Goal: Task Accomplishment & Management: Complete application form

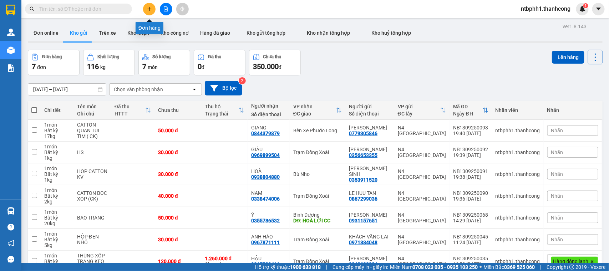
click at [152, 7] on icon "plus" at bounding box center [149, 8] width 5 height 5
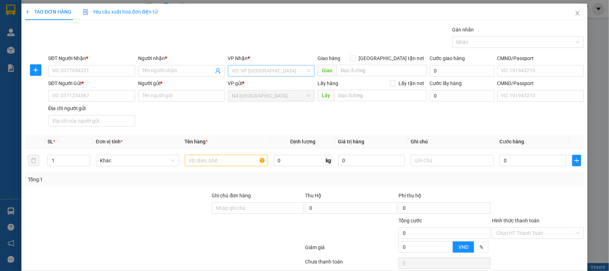
click at [259, 72] on input "search" at bounding box center [269, 70] width 74 height 11
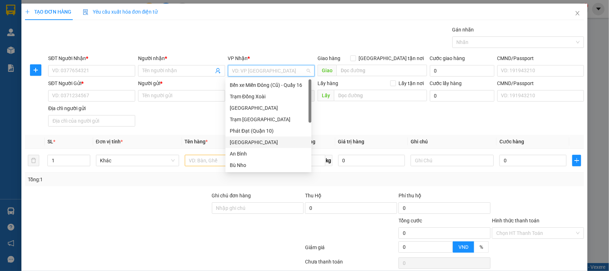
click at [248, 143] on div "[GEOGRAPHIC_DATA]" at bounding box center [268, 142] width 77 height 8
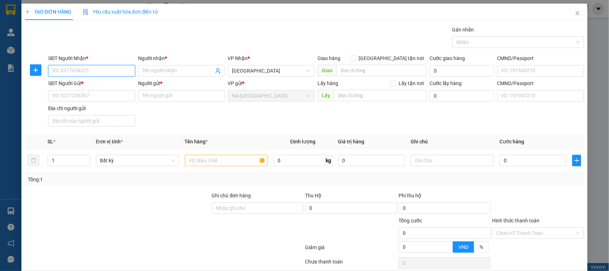
click at [79, 69] on input "SĐT Người Nhận *" at bounding box center [91, 70] width 87 height 11
type input "0387357800"
type input "CHI"
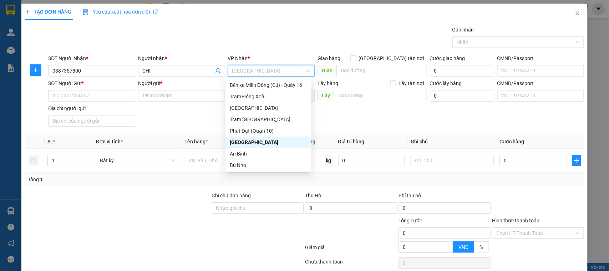
click at [252, 140] on div "[GEOGRAPHIC_DATA]" at bounding box center [268, 142] width 77 height 8
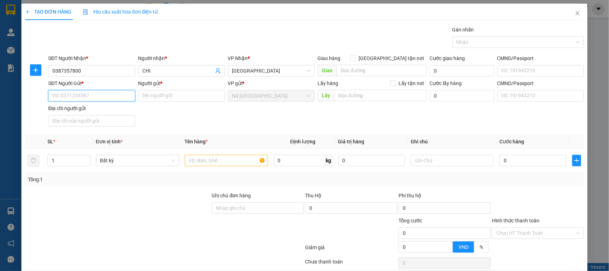
click at [85, 99] on input "SĐT Người Gửi *" at bounding box center [91, 95] width 87 height 11
type input "[PERSON_NAME]"
click at [106, 97] on input "SĐT Người Gửi *" at bounding box center [91, 95] width 87 height 11
type input "0968256030"
click at [202, 161] on input "text" at bounding box center [226, 160] width 83 height 11
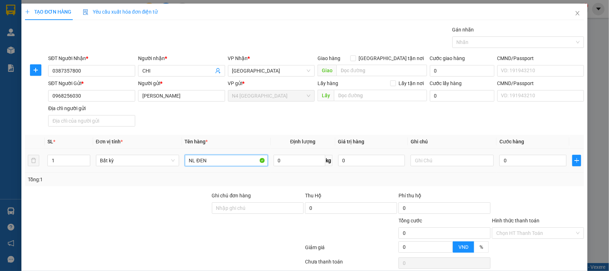
type input "NL ĐEN"
type input "1"
click at [114, 218] on div at bounding box center [117, 228] width 187 height 25
type input "30.000"
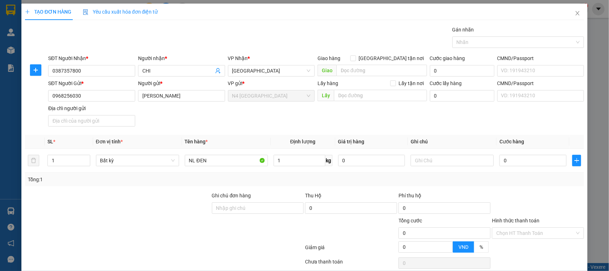
type input "30.000"
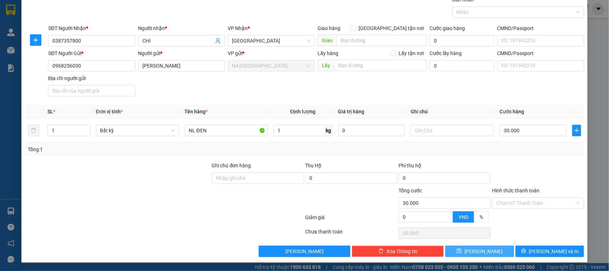
click at [462, 253] on icon "save" at bounding box center [459, 250] width 5 height 5
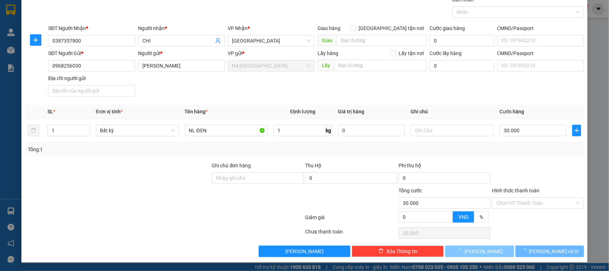
type input "0"
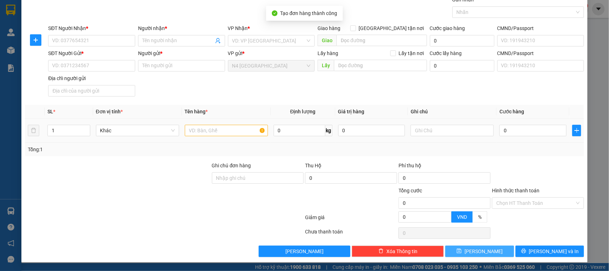
scroll to position [0, 0]
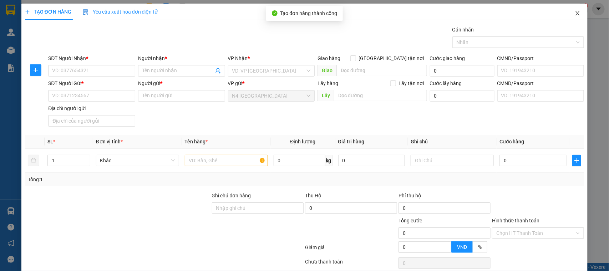
click at [576, 12] on icon "close" at bounding box center [578, 13] width 4 height 4
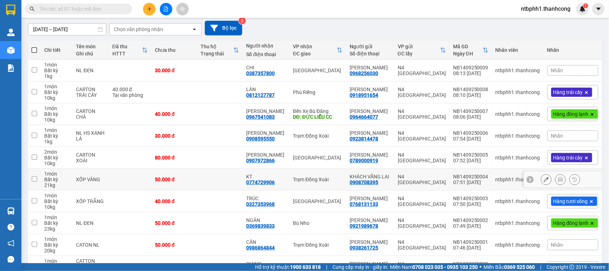
scroll to position [105, 0]
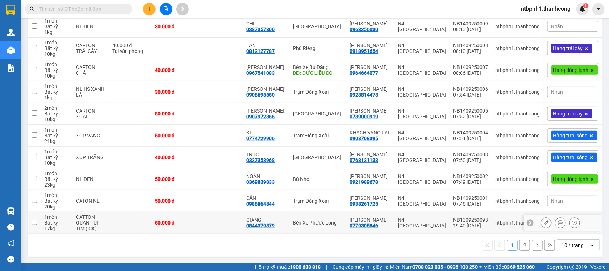
click at [275, 226] on div "0844379879" at bounding box center [260, 225] width 29 height 6
copy div "0844379879"
click at [275, 205] on div "0986864844" at bounding box center [260, 204] width 29 height 6
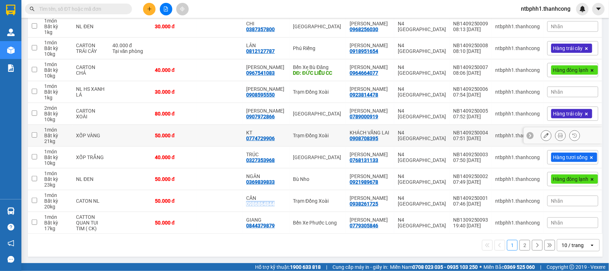
copy div "0986864844"
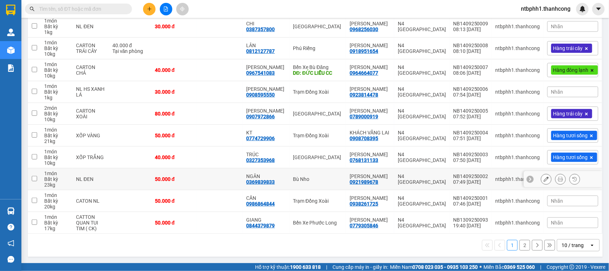
click at [275, 181] on div "0369839833" at bounding box center [260, 182] width 29 height 6
copy div "0369839833"
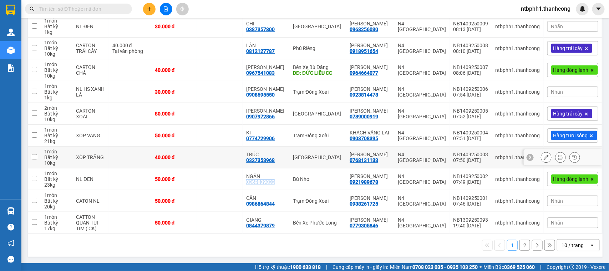
click at [268, 159] on div "0327353968" at bounding box center [260, 160] width 29 height 6
copy div "0327353968"
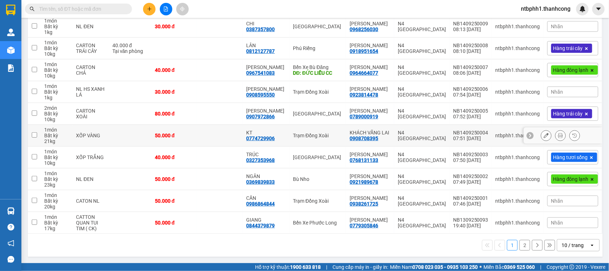
click at [268, 140] on div "0774729906" at bounding box center [260, 138] width 29 height 6
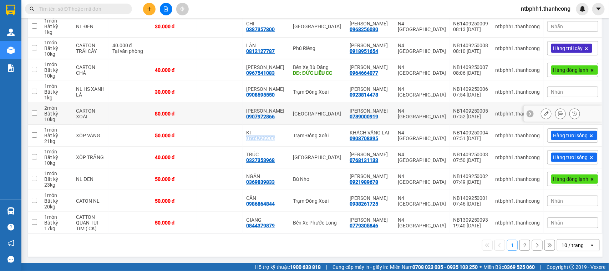
copy div "0774729906"
click at [267, 117] on div "0907972866" at bounding box center [260, 117] width 29 height 6
copy div "0907972866"
click at [272, 95] on div "0908595550" at bounding box center [260, 95] width 29 height 6
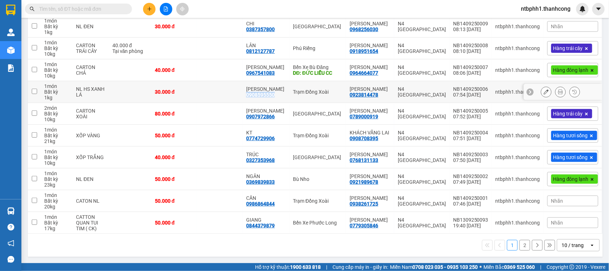
click at [272, 95] on div "0908595550" at bounding box center [260, 95] width 29 height 6
copy div "0908595550"
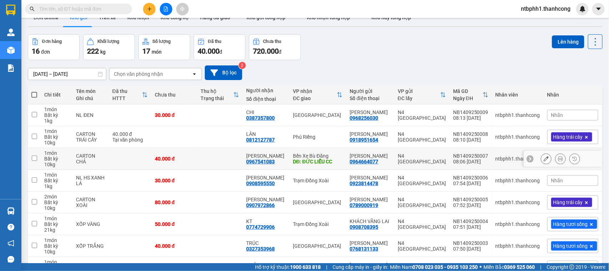
click at [275, 161] on div "0967541083" at bounding box center [260, 162] width 29 height 6
copy div "0967541083"
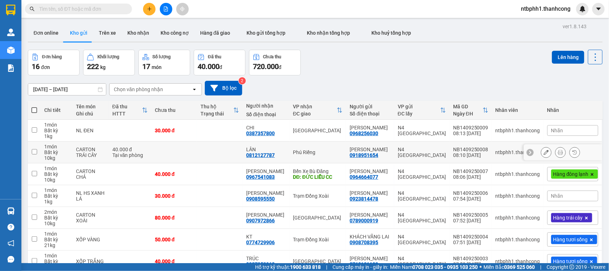
click at [269, 155] on div "0812127787" at bounding box center [260, 155] width 29 height 6
copy div "0812127787"
click at [264, 133] on div "0387357800" at bounding box center [260, 133] width 29 height 6
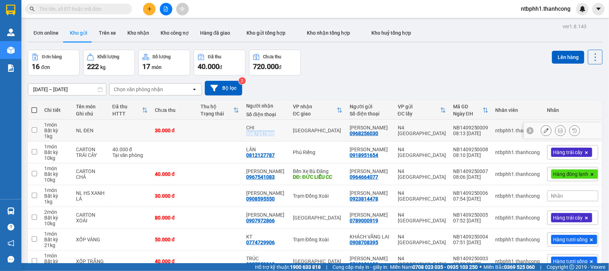
copy div "0387357800"
click at [147, 6] on icon "plus" at bounding box center [149, 8] width 5 height 5
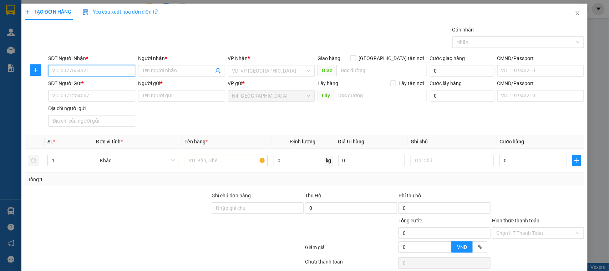
paste input "0967300700"
type input "0967300700"
type input "LĨNH"
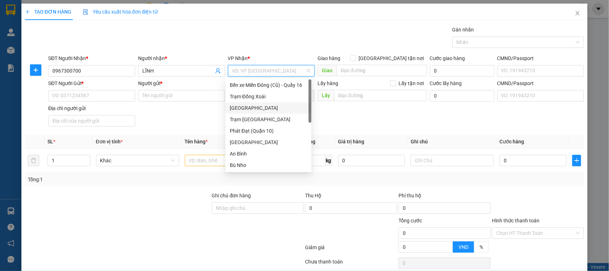
click at [240, 106] on div "[GEOGRAPHIC_DATA]" at bounding box center [268, 108] width 77 height 8
click at [93, 94] on input "SĐT Người Gửi *" at bounding box center [91, 95] width 87 height 11
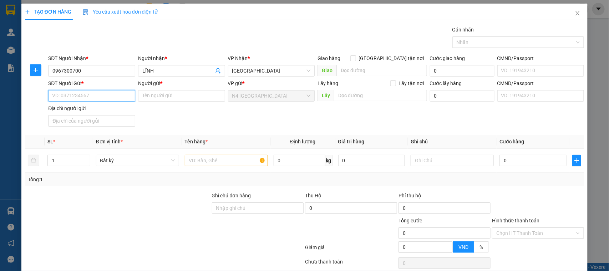
paste input "0901472792"
type input "0901472792"
type input "D"
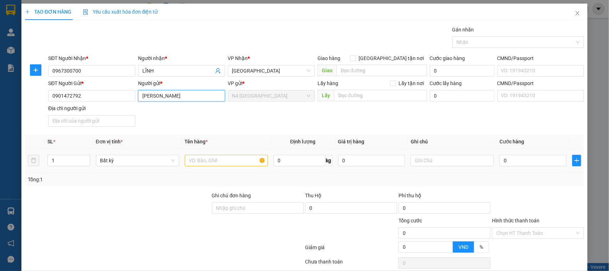
type input "[PERSON_NAME]"
click at [203, 164] on input "text" at bounding box center [226, 160] width 83 height 11
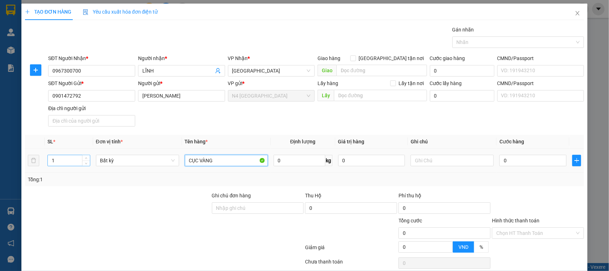
type input "CỤC VÀNG"
drag, startPoint x: 60, startPoint y: 163, endPoint x: 45, endPoint y: 160, distance: 15.0
click at [45, 160] on td "1" at bounding box center [69, 161] width 49 height 24
type input "2"
click at [274, 161] on input "0" at bounding box center [300, 160] width 52 height 11
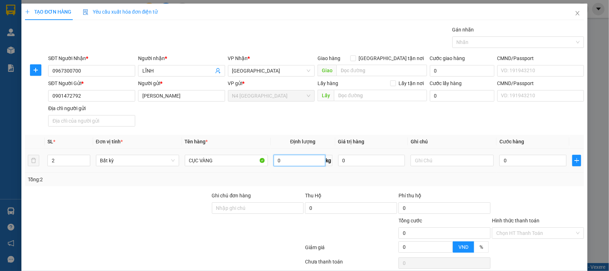
click at [275, 161] on input "0" at bounding box center [300, 160] width 52 height 11
type input "5"
click at [269, 243] on div at bounding box center [164, 248] width 281 height 14
type input "80.000"
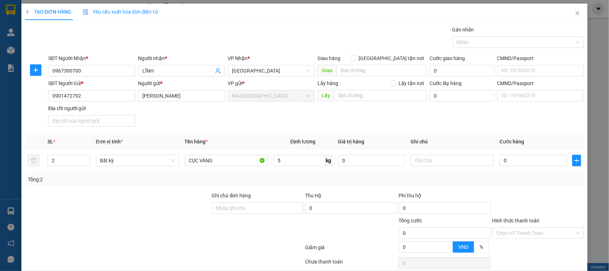
type input "80.000"
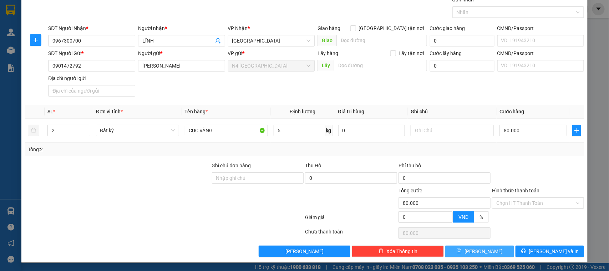
click at [464, 251] on button "[PERSON_NAME]" at bounding box center [480, 250] width 69 height 11
type input "1"
type input "0"
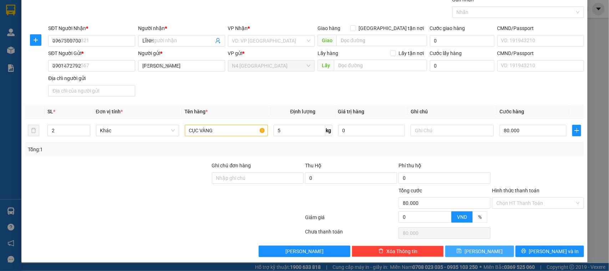
type input "0"
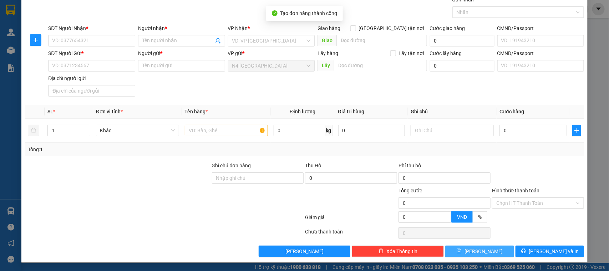
scroll to position [0, 0]
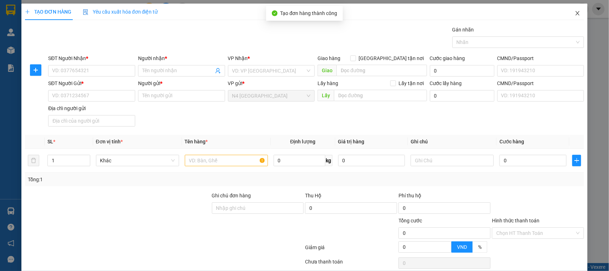
click at [575, 11] on icon "close" at bounding box center [578, 13] width 6 height 6
